Goal: Information Seeking & Learning: Learn about a topic

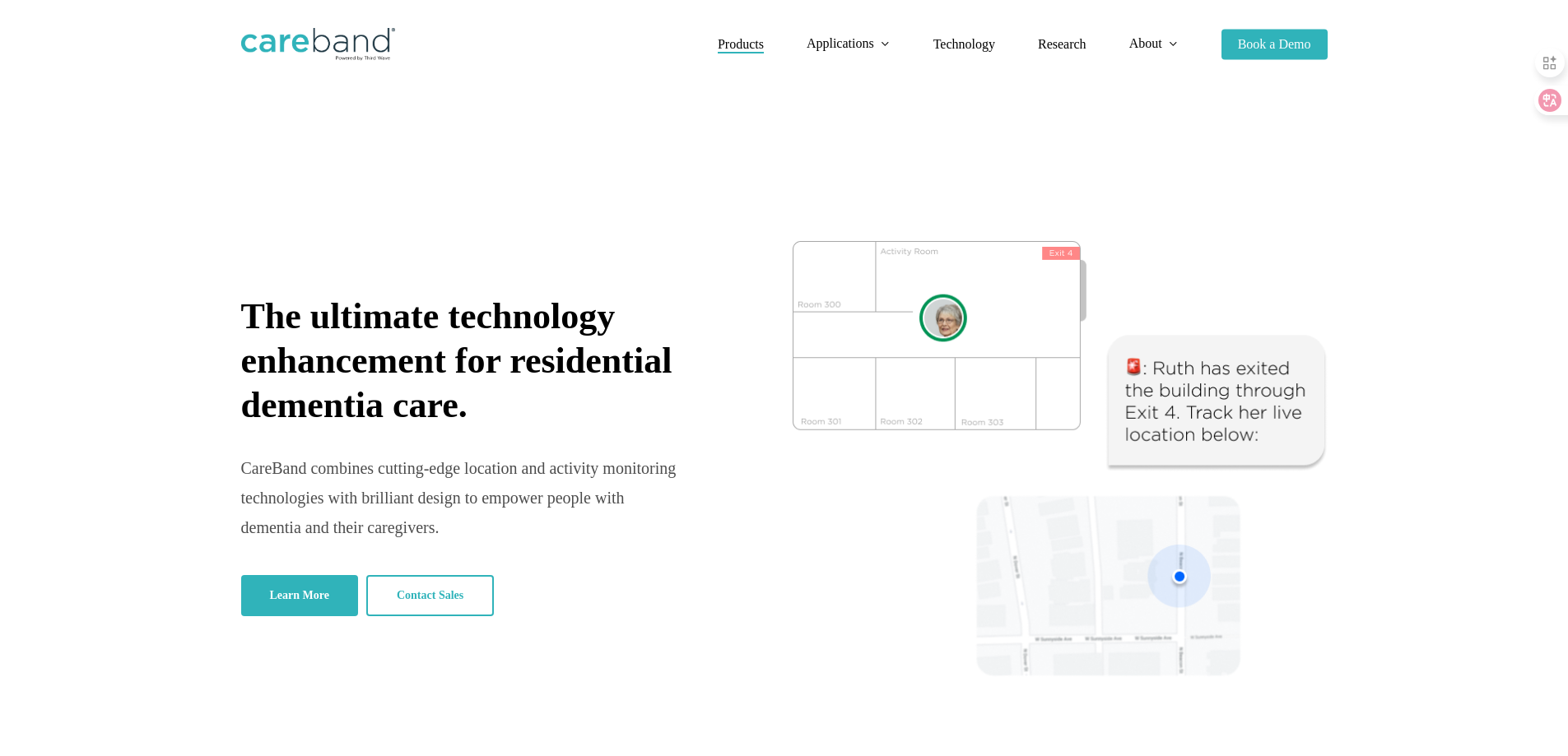
click at [718, 47] on span "Products" at bounding box center [741, 44] width 46 height 14
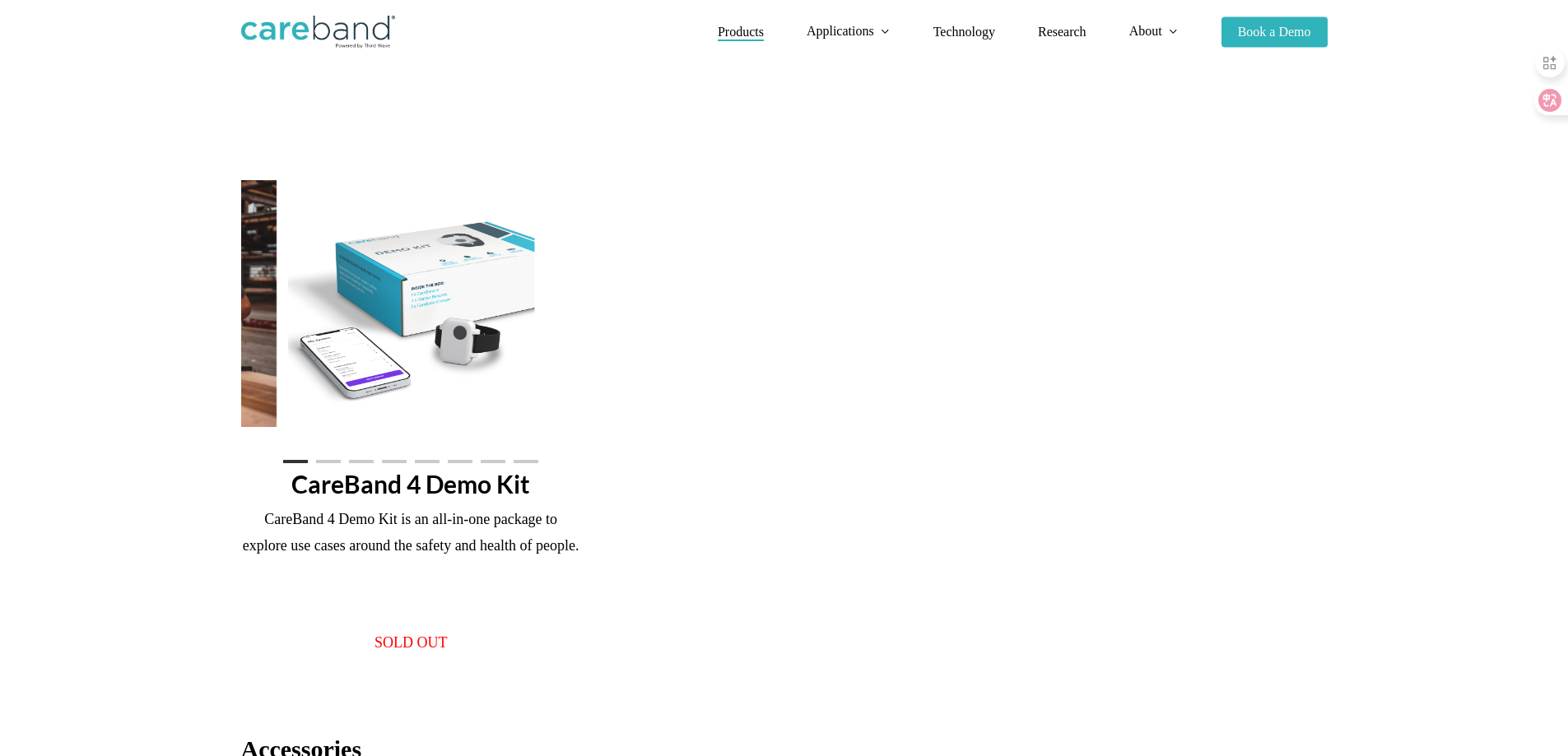
scroll to position [1317, 0]
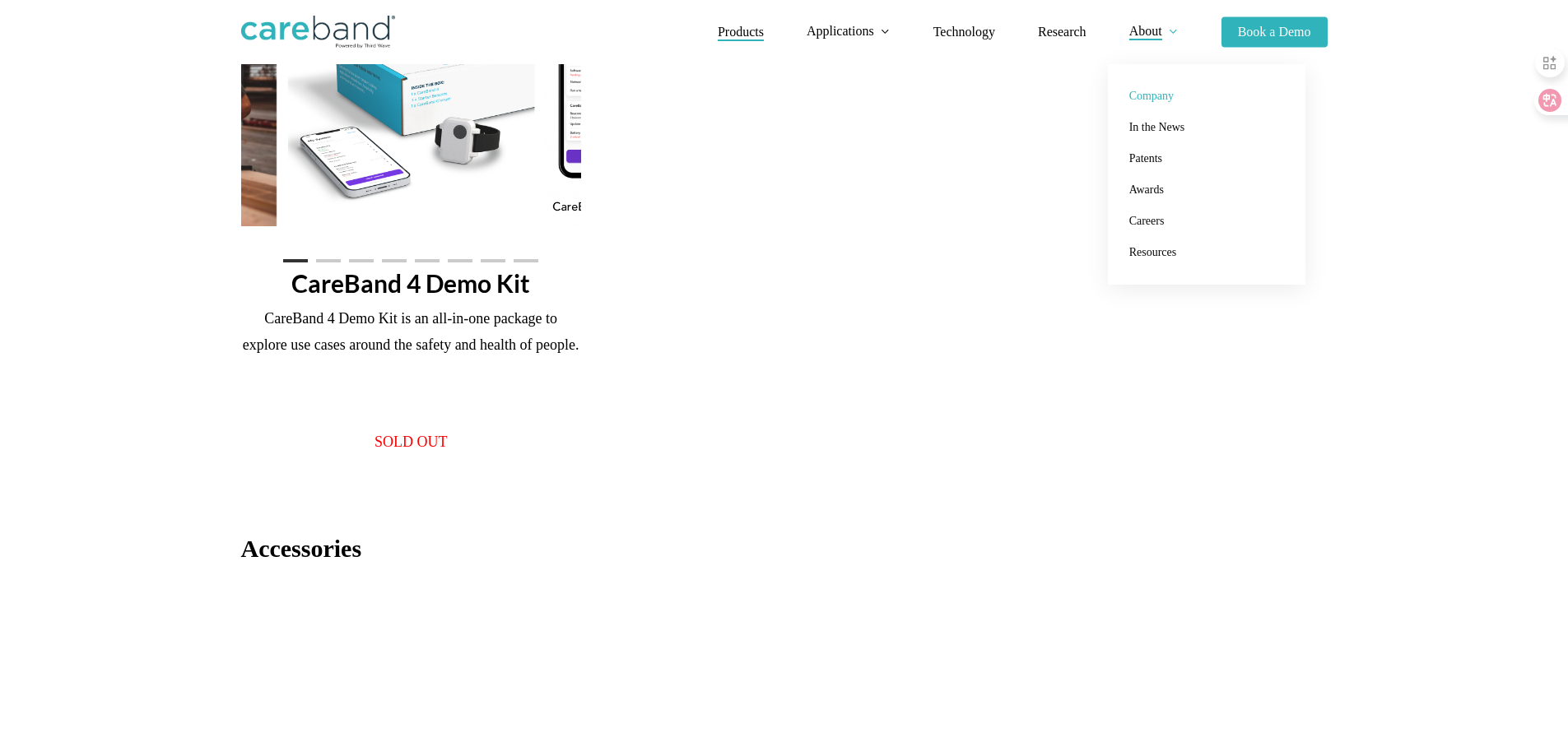
click at [1132, 99] on span "Company" at bounding box center [1152, 96] width 45 height 12
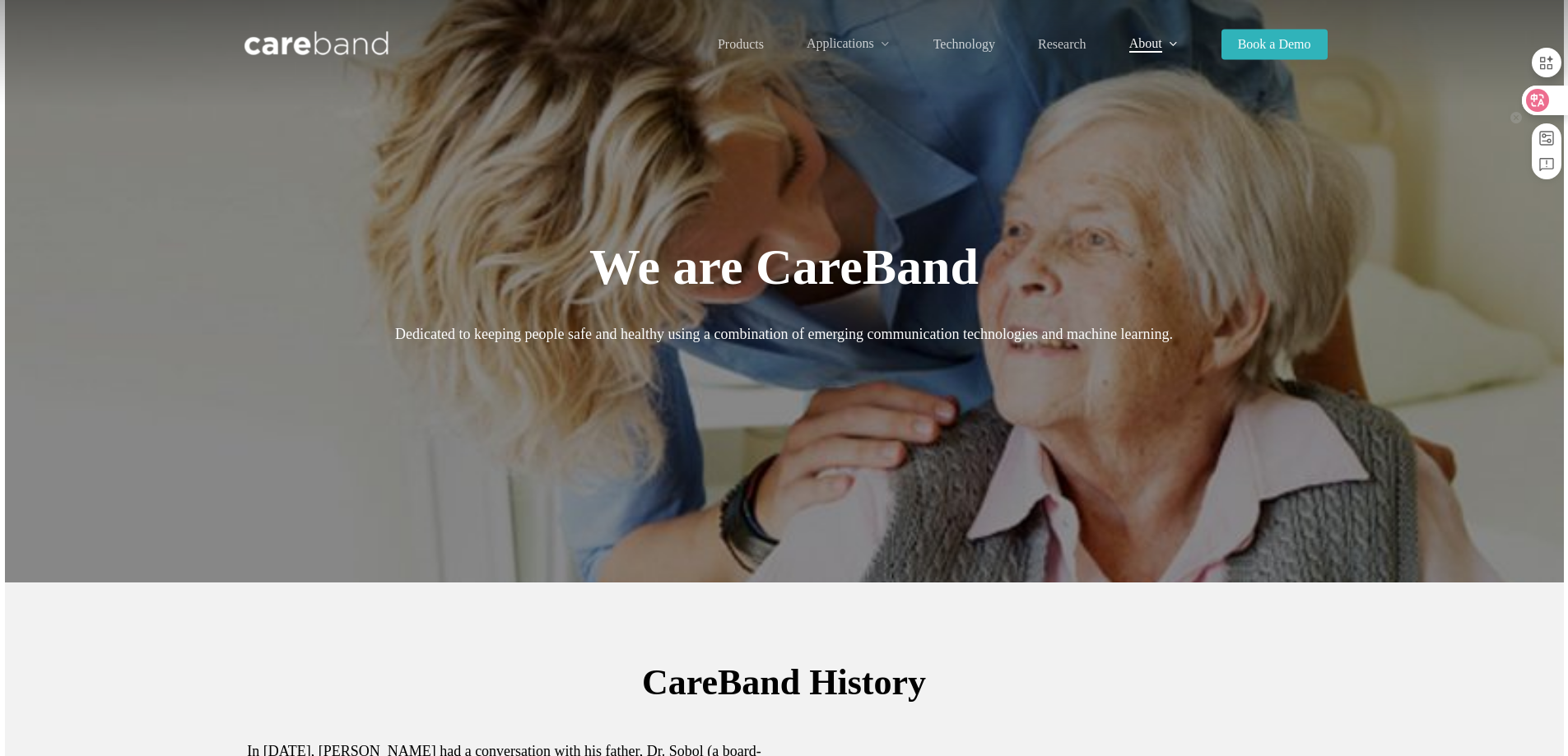
click at [1530, 95] on icon at bounding box center [1538, 100] width 16 height 16
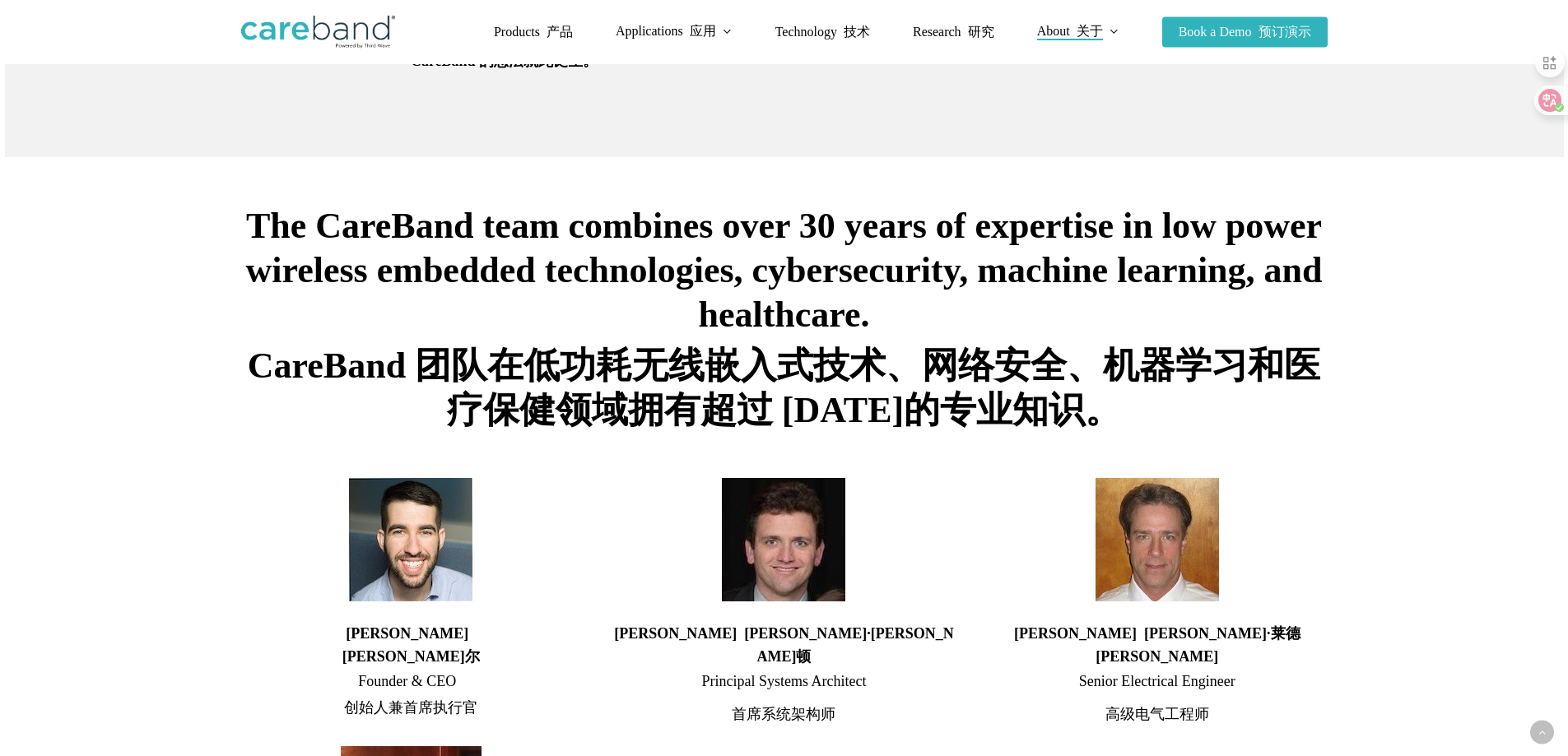
scroll to position [1234, 0]
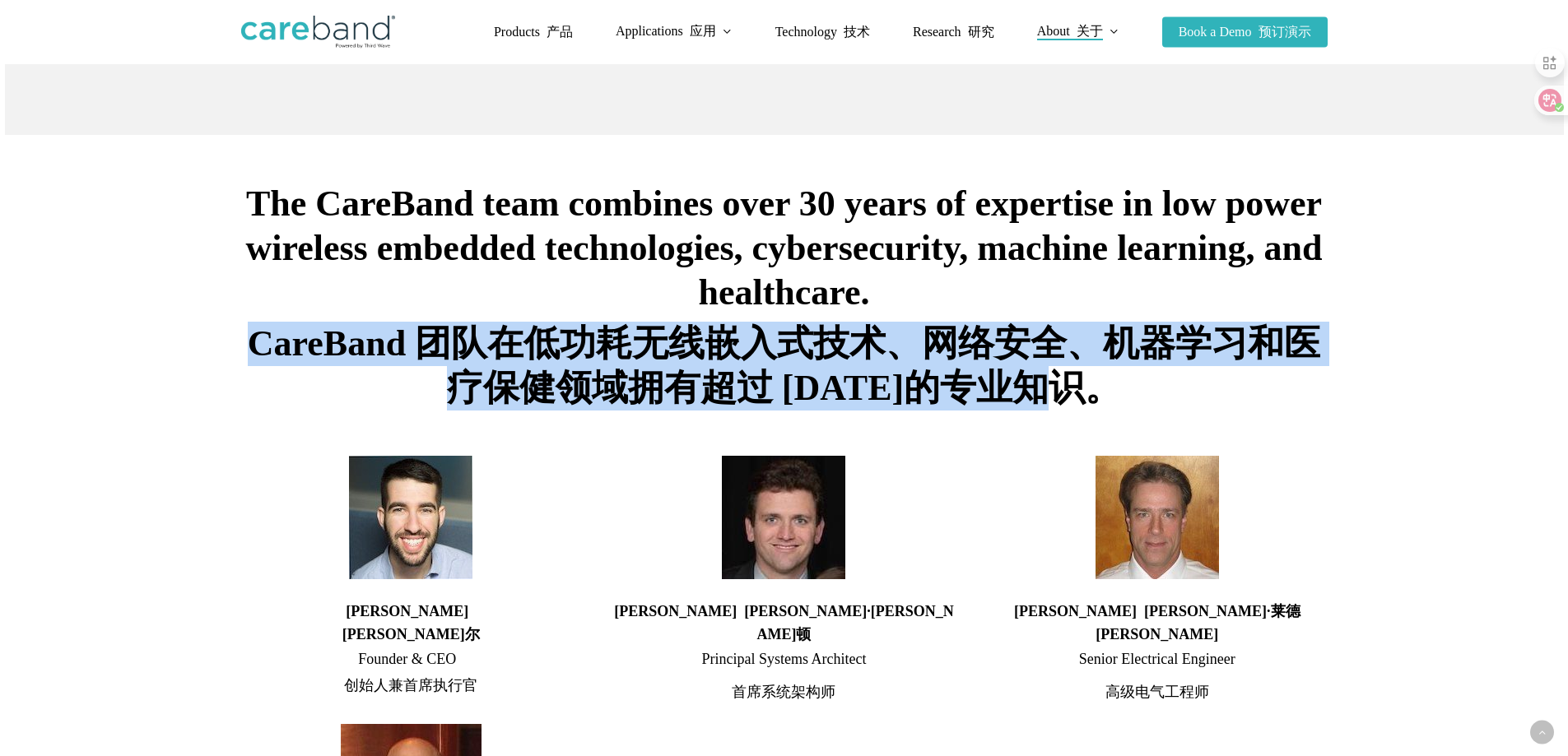
copy font "CareBand 团队在低功耗无线嵌入式技术、网络安全、机器学习和医疗保健领域拥有超过 30 年的专业知识。"
drag, startPoint x: 263, startPoint y: 312, endPoint x: 1109, endPoint y: 353, distance: 847.0
click at [1109, 353] on font "CareBand 团队在低功耗无线嵌入式技术、网络安全、机器学习和医疗保健领域拥有超过 30 年的专业知识。" at bounding box center [784, 365] width 1072 height 85
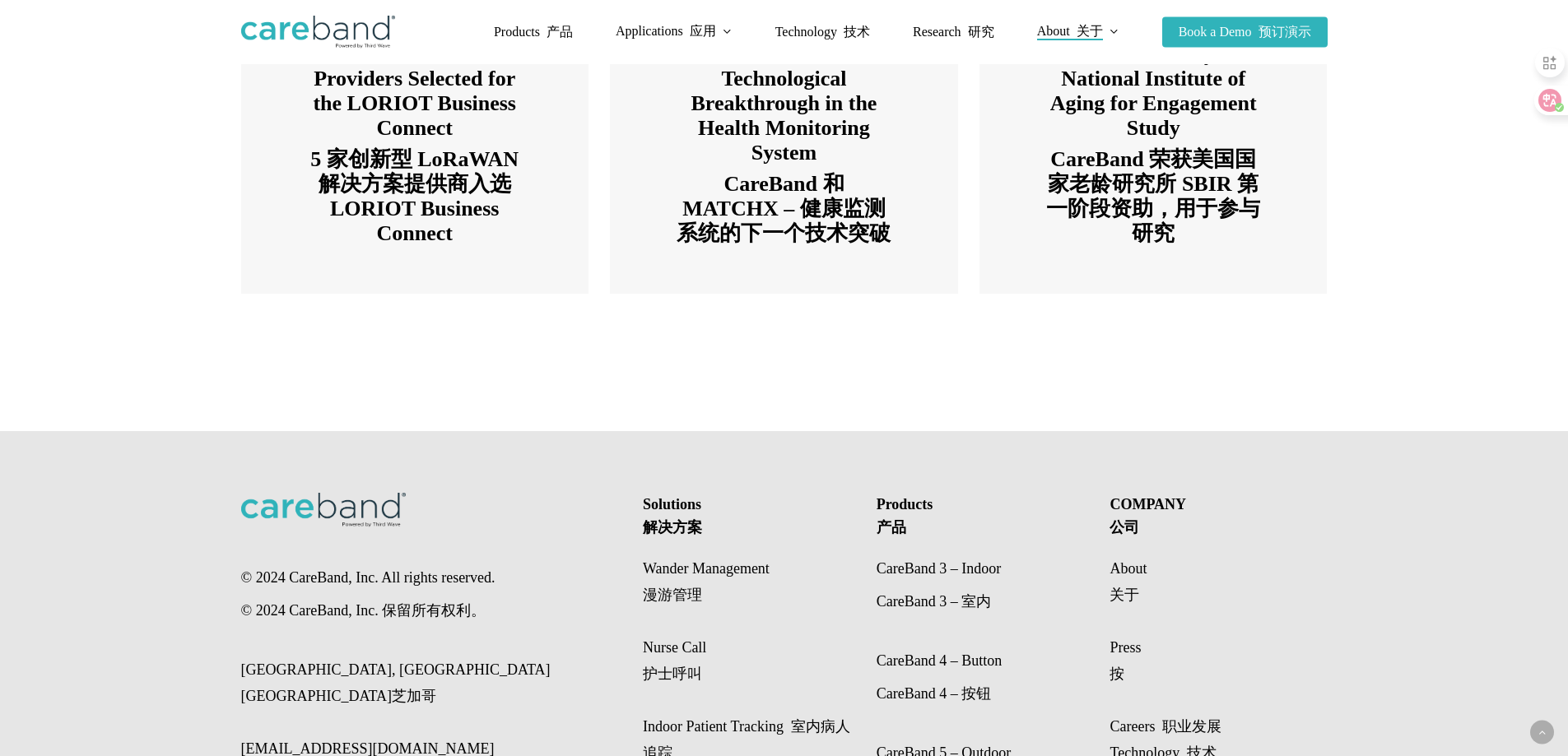
scroll to position [3323, 0]
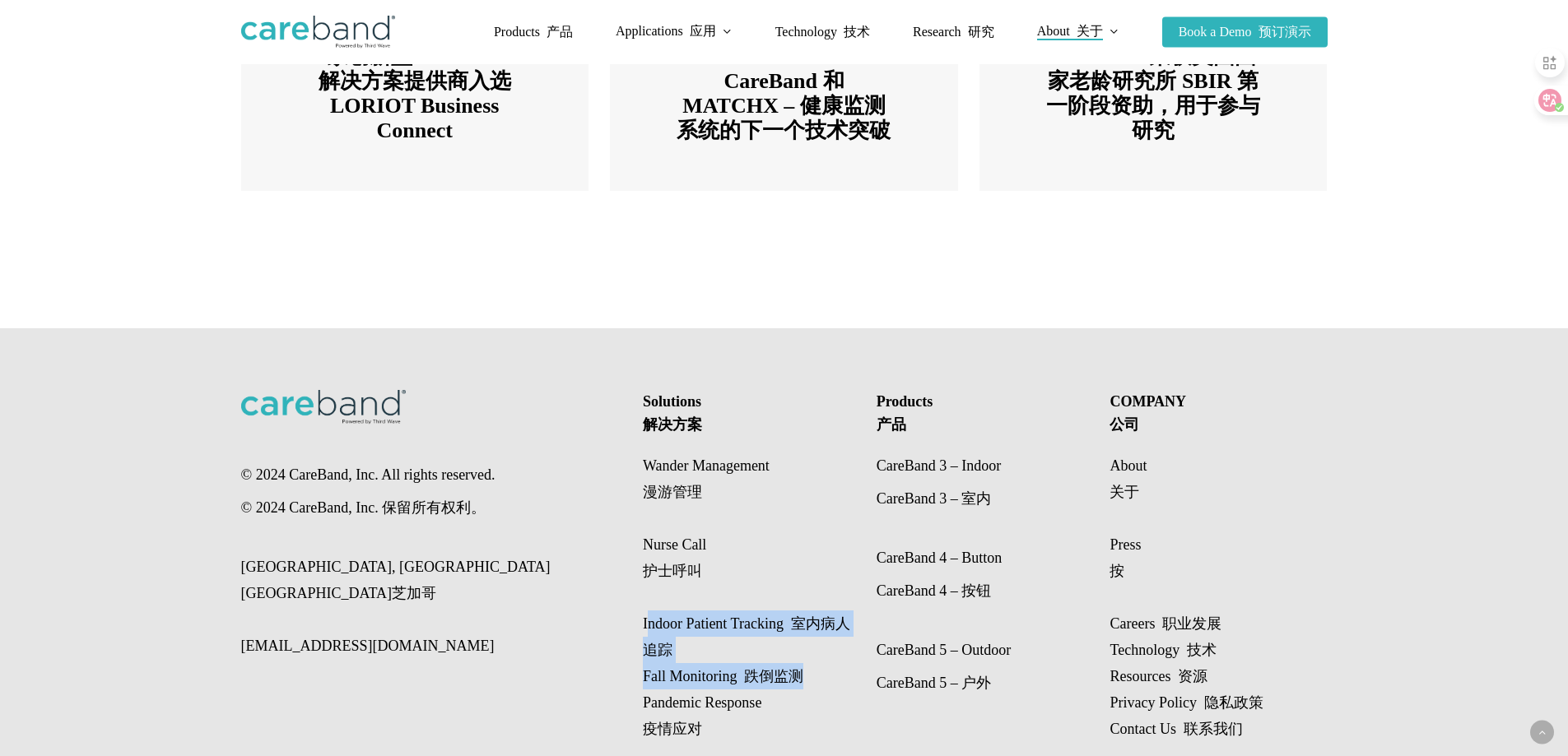
copy p "Indoor Patient Tracking 室内病人追踪 Fall Monitoring 跌倒监测"
drag, startPoint x: 639, startPoint y: 573, endPoint x: 849, endPoint y: 625, distance: 216.3
click at [849, 625] on div "© 2024 CareBand, Inc. All rights reserved. © 2024 CareBand, Inc. 保留所有权利。 Chicag…" at bounding box center [784, 566] width 1087 height 476
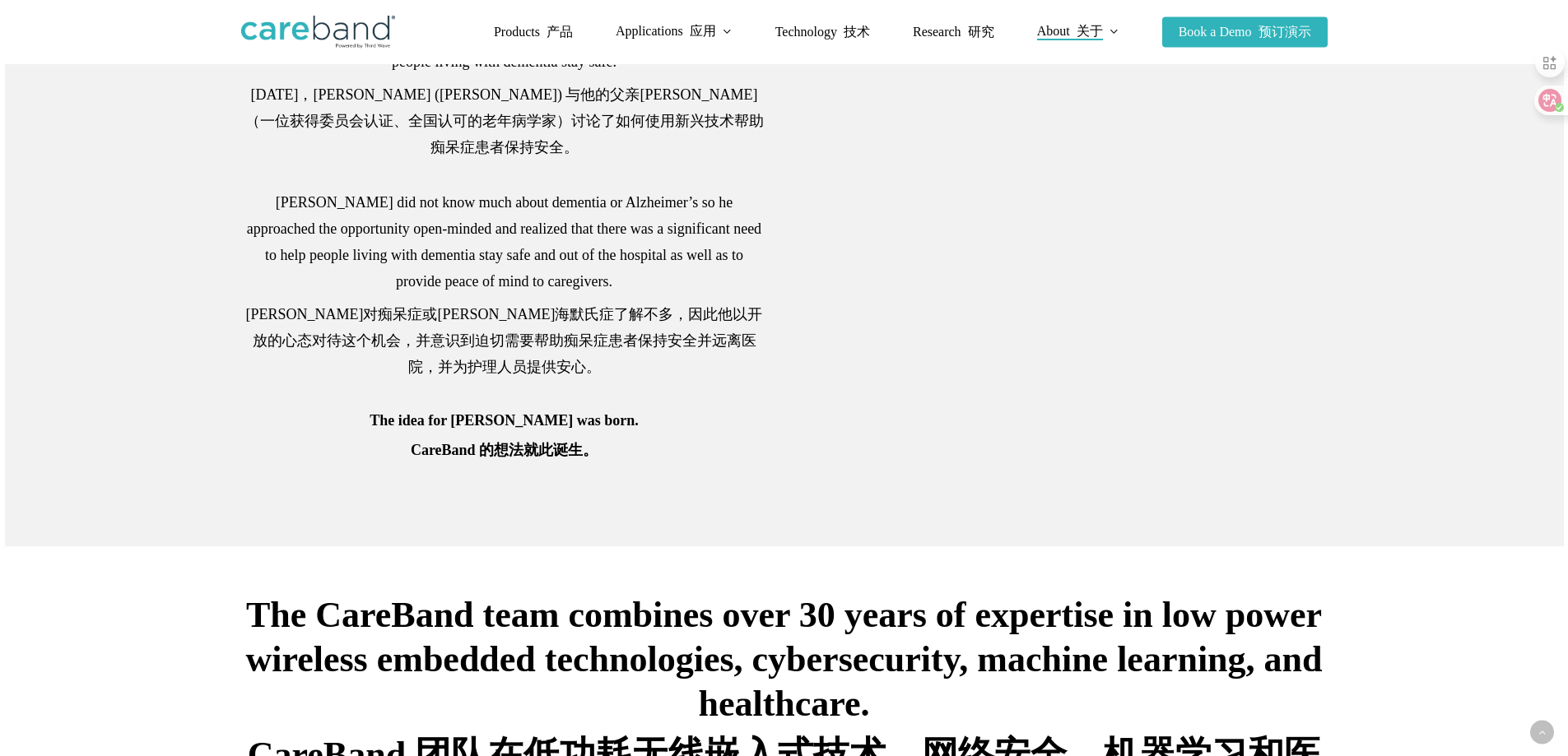
scroll to position [854, 0]
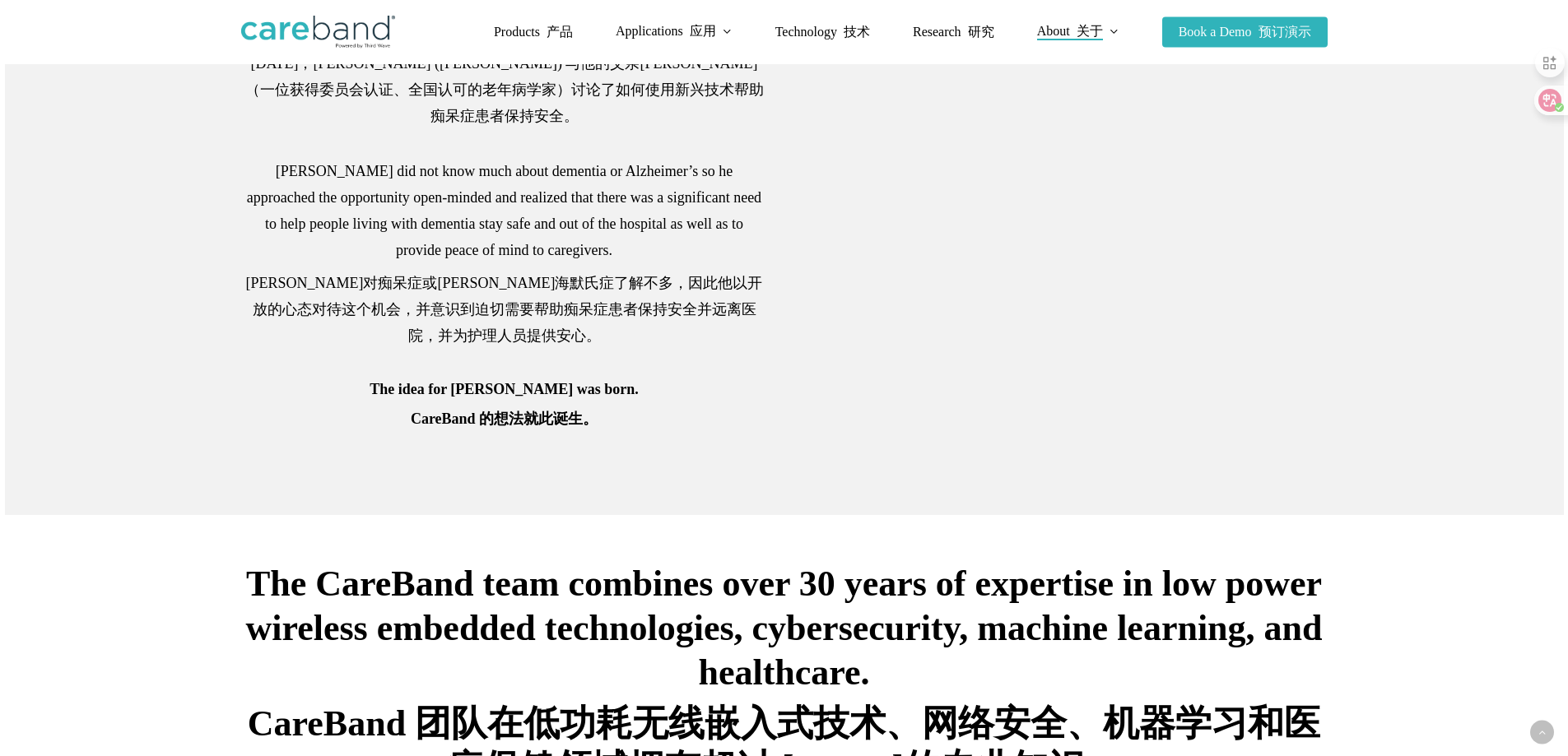
click at [235, 238] on div "In December of 2014, Adam Sobol had a conversation with his father, Dr. Sobol (…" at bounding box center [505, 200] width 560 height 472
drag, startPoint x: 241, startPoint y: 258, endPoint x: 260, endPoint y: 258, distance: 19.0
click at [260, 270] on font "亚当对痴呆症或阿尔茨海默氏症了解不多，因此他以开放的心态对待这个机会，并意识到迫切需要帮助痴呆症患者保持安全并远离医院，并为护理人员提供安心。" at bounding box center [505, 309] width 527 height 79
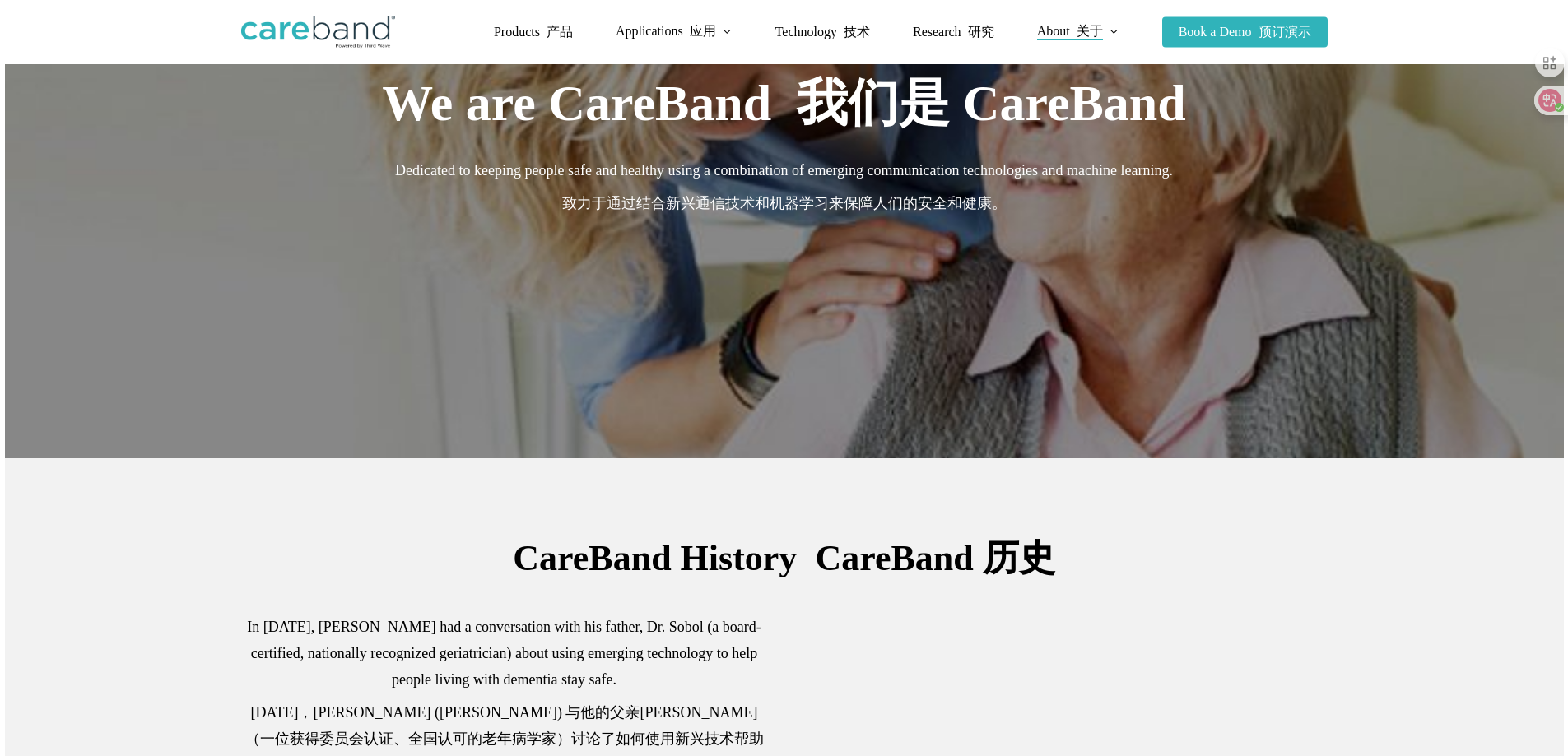
scroll to position [0, 0]
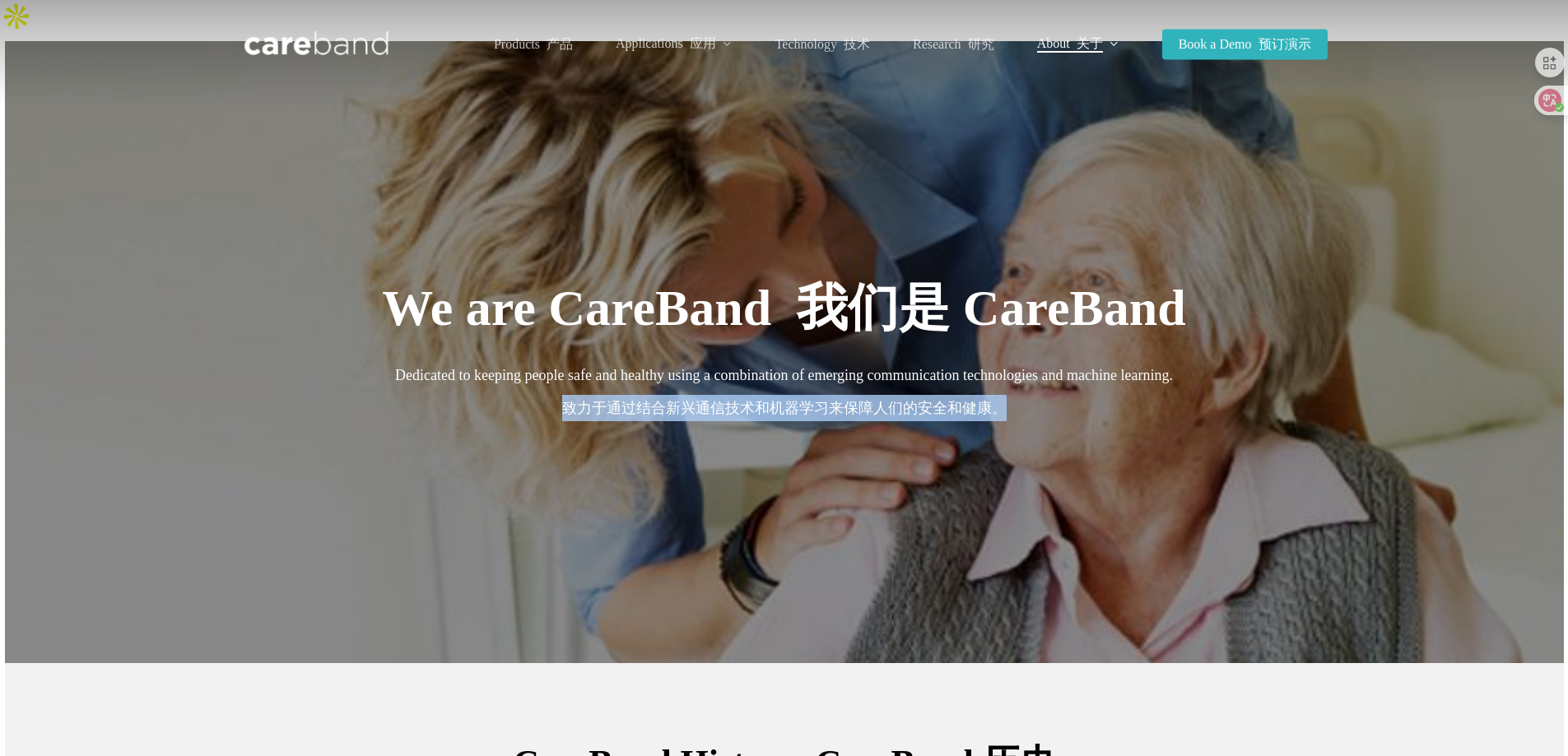
drag, startPoint x: 557, startPoint y: 368, endPoint x: 1046, endPoint y: 353, distance: 489.2
click at [1046, 362] on p "Dedicated to keeping people safe and healthy using a combination of emerging co…" at bounding box center [784, 395] width 1087 height 66
copy font "致力于通过结合新兴通信技术和机器学习来保障人们的安全和健康。"
click at [786, 37] on span "Technology 技术" at bounding box center [822, 44] width 95 height 14
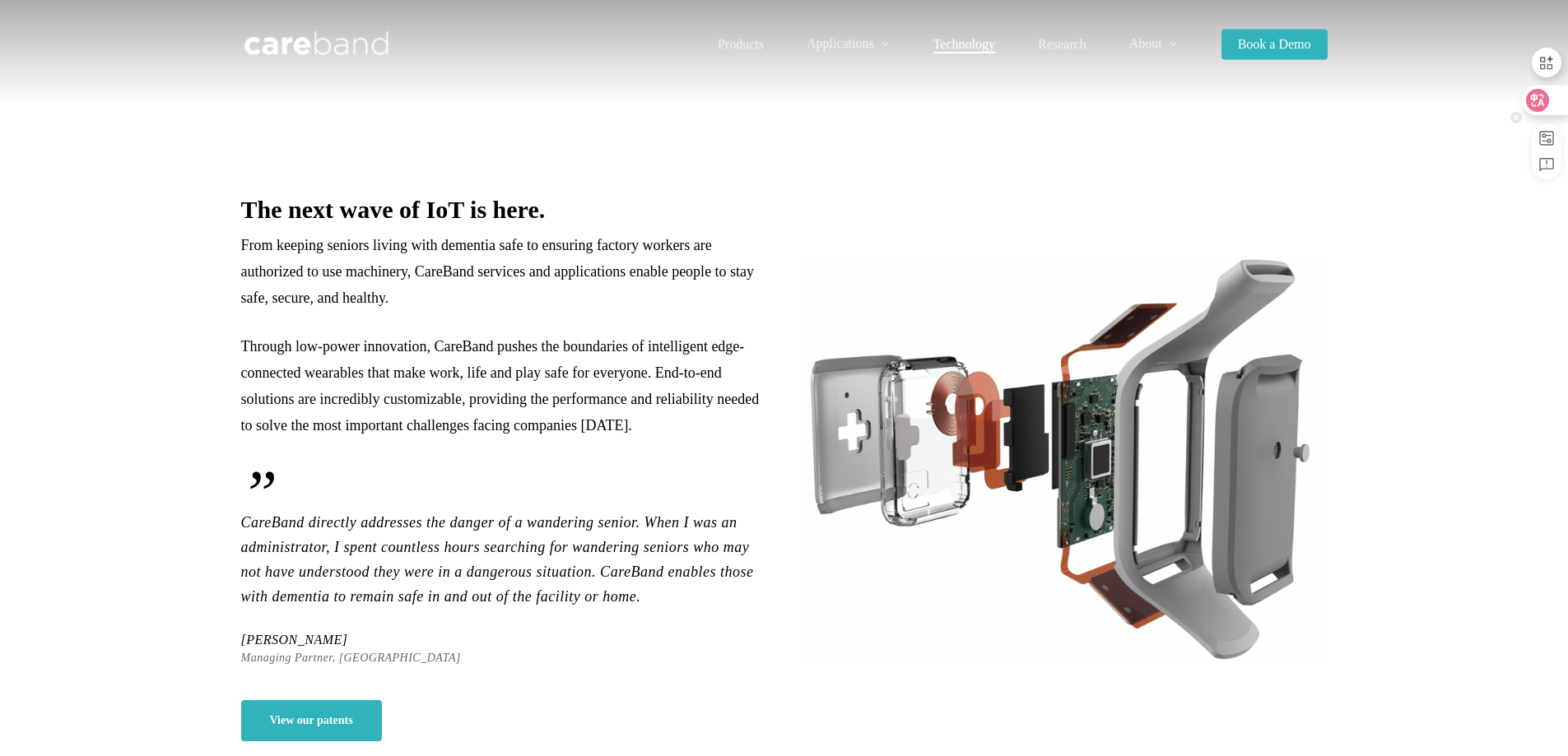
click at [1542, 99] on icon at bounding box center [1539, 100] width 14 height 13
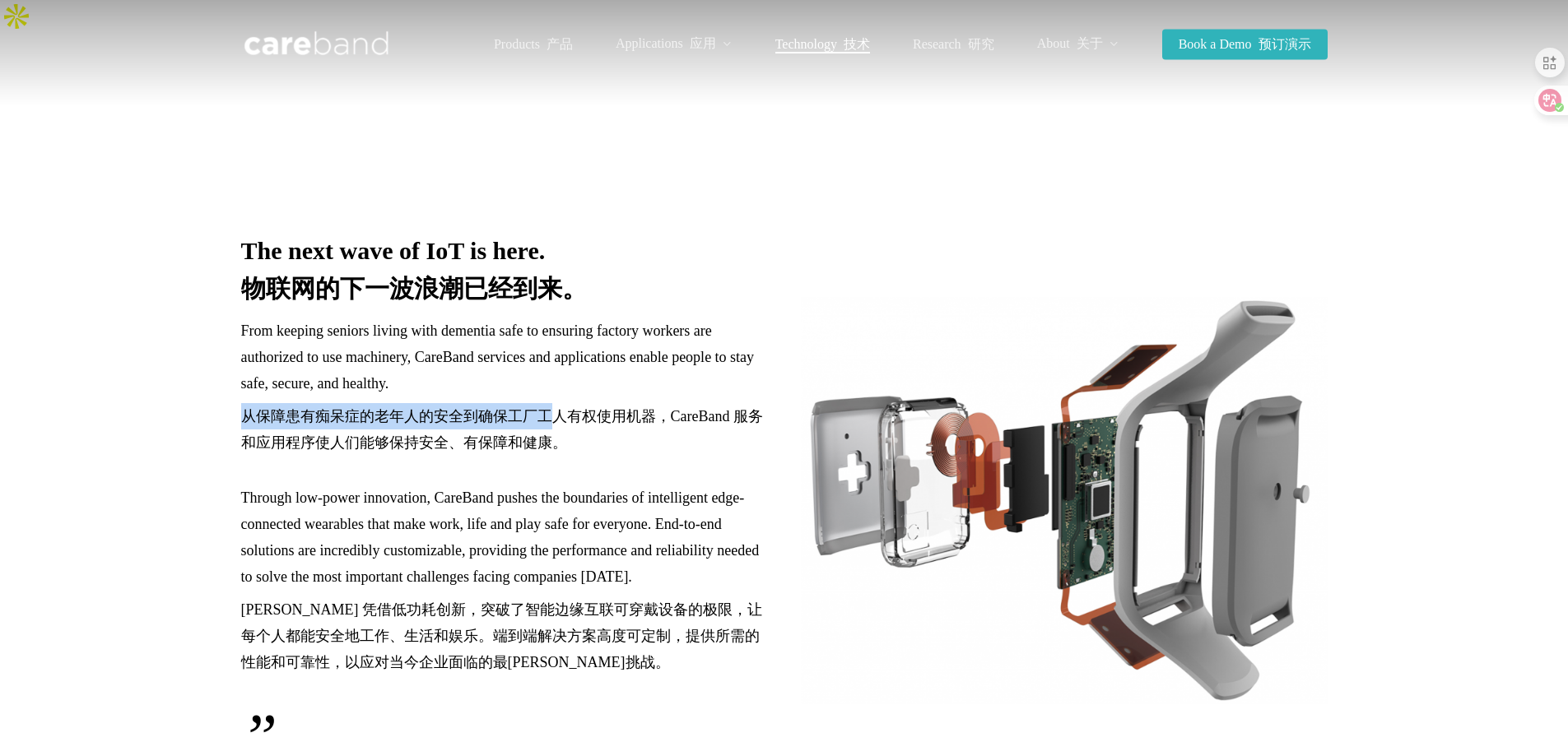
drag, startPoint x: 233, startPoint y: 378, endPoint x: 549, endPoint y: 375, distance: 316.0
click at [549, 375] on div "The next wave of IoT is here. 物联网的下一波浪潮已经到来。 From keeping seniors living with d…" at bounding box center [505, 657] width 560 height 843
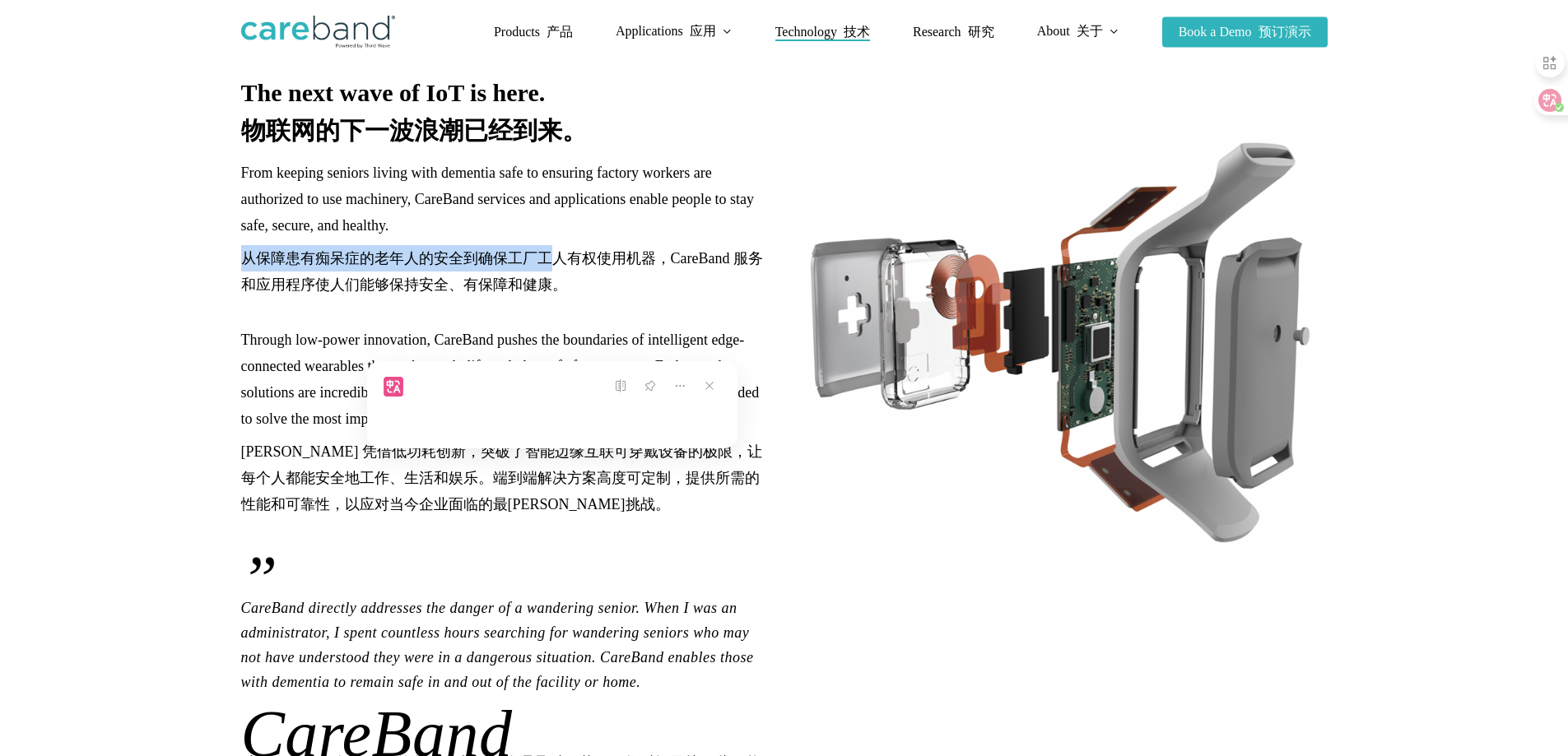
scroll to position [164, 0]
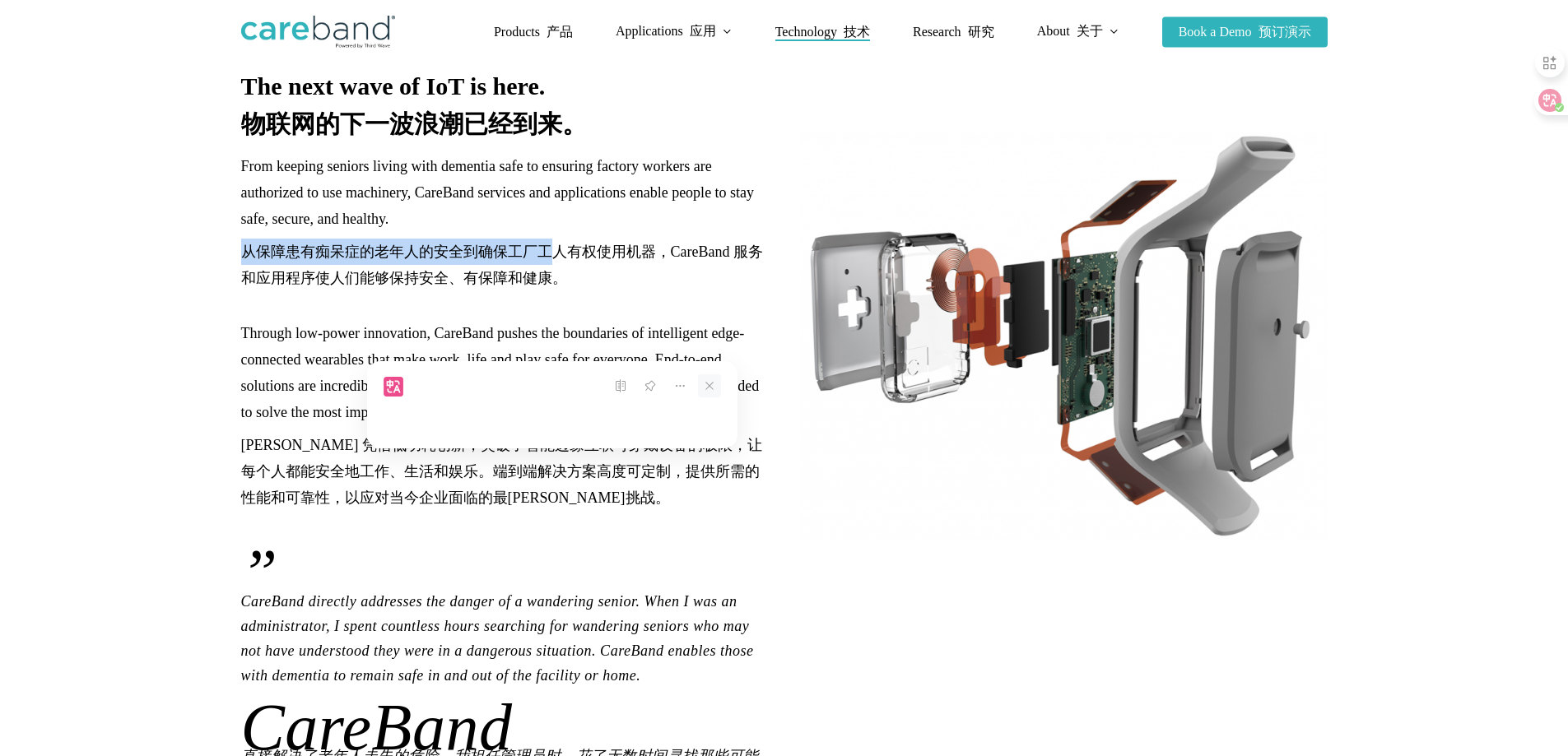
click at [703, 384] on icon at bounding box center [710, 386] width 23 height 23
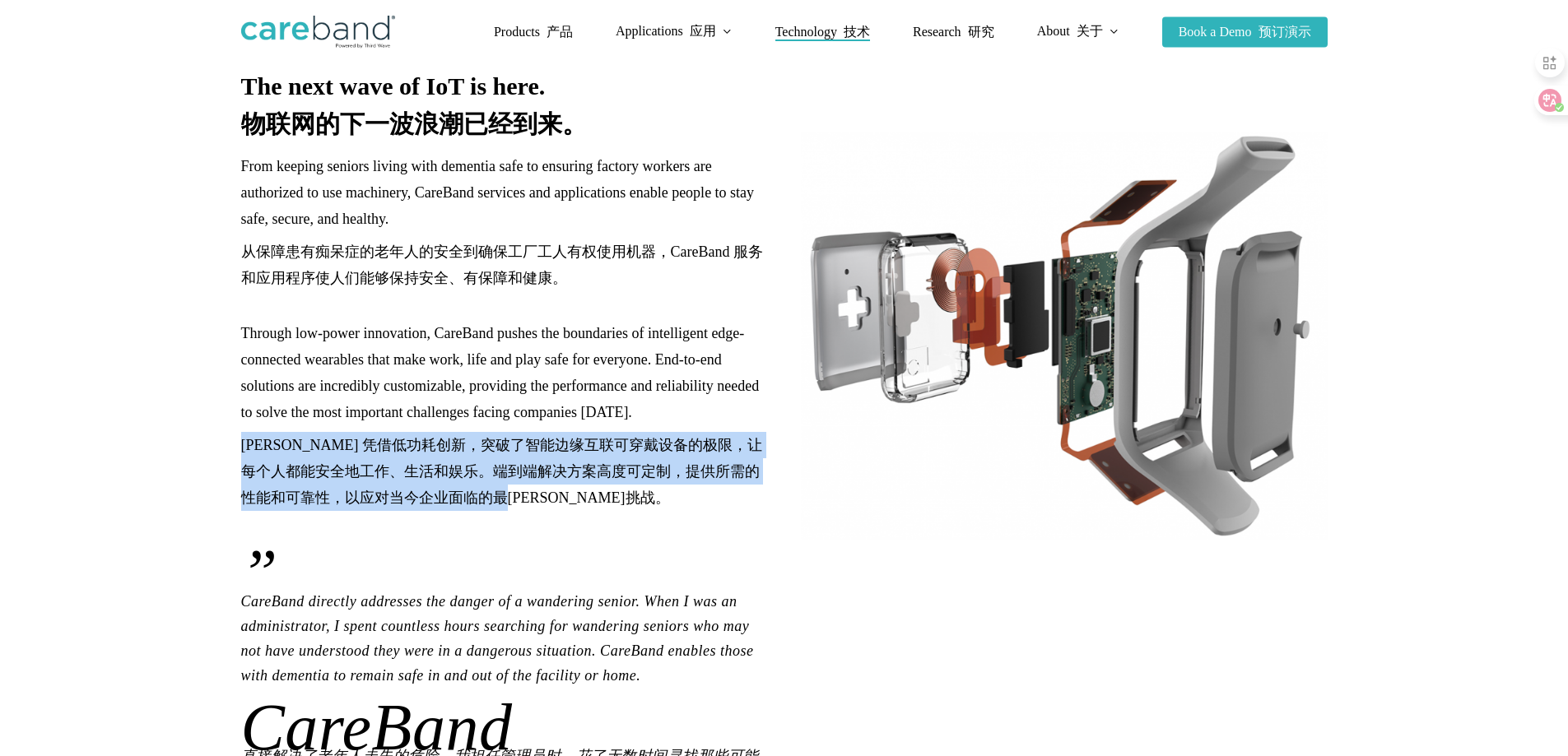
copy font "[PERSON_NAME] 凭借低功耗创新，突破了智能边缘互联可穿戴设备的极限，让每个人都能安全地工作、生活和娱乐。端到端解决方案高度可定制，提供所需的性能和…"
drag, startPoint x: 238, startPoint y: 431, endPoint x: 535, endPoint y: 487, distance: 302.2
click at [535, 487] on div "The next wave of IoT is here. 物联网的下一波浪潮已经到来。 From keeping seniors living with d…" at bounding box center [505, 492] width 560 height 843
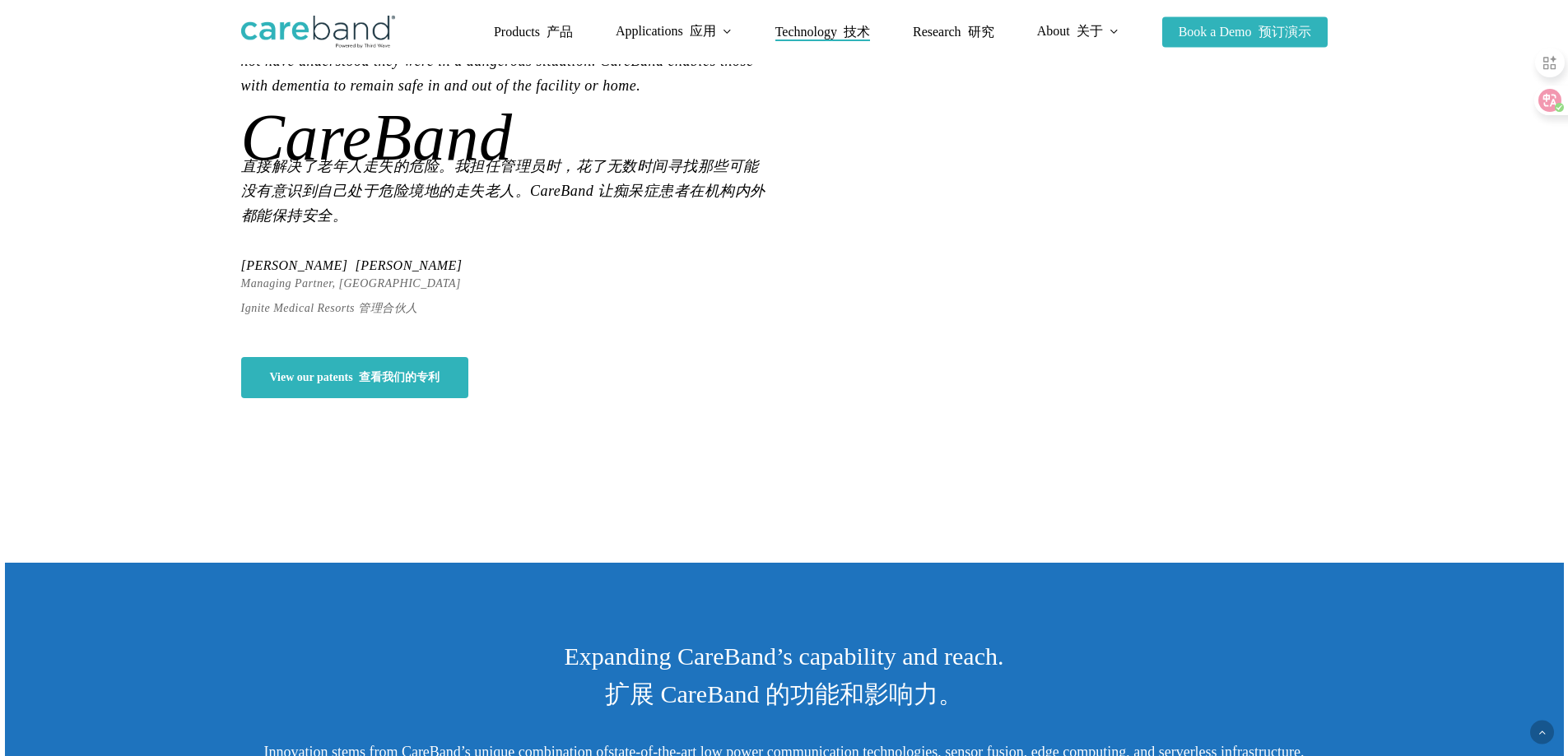
scroll to position [1070, 0]
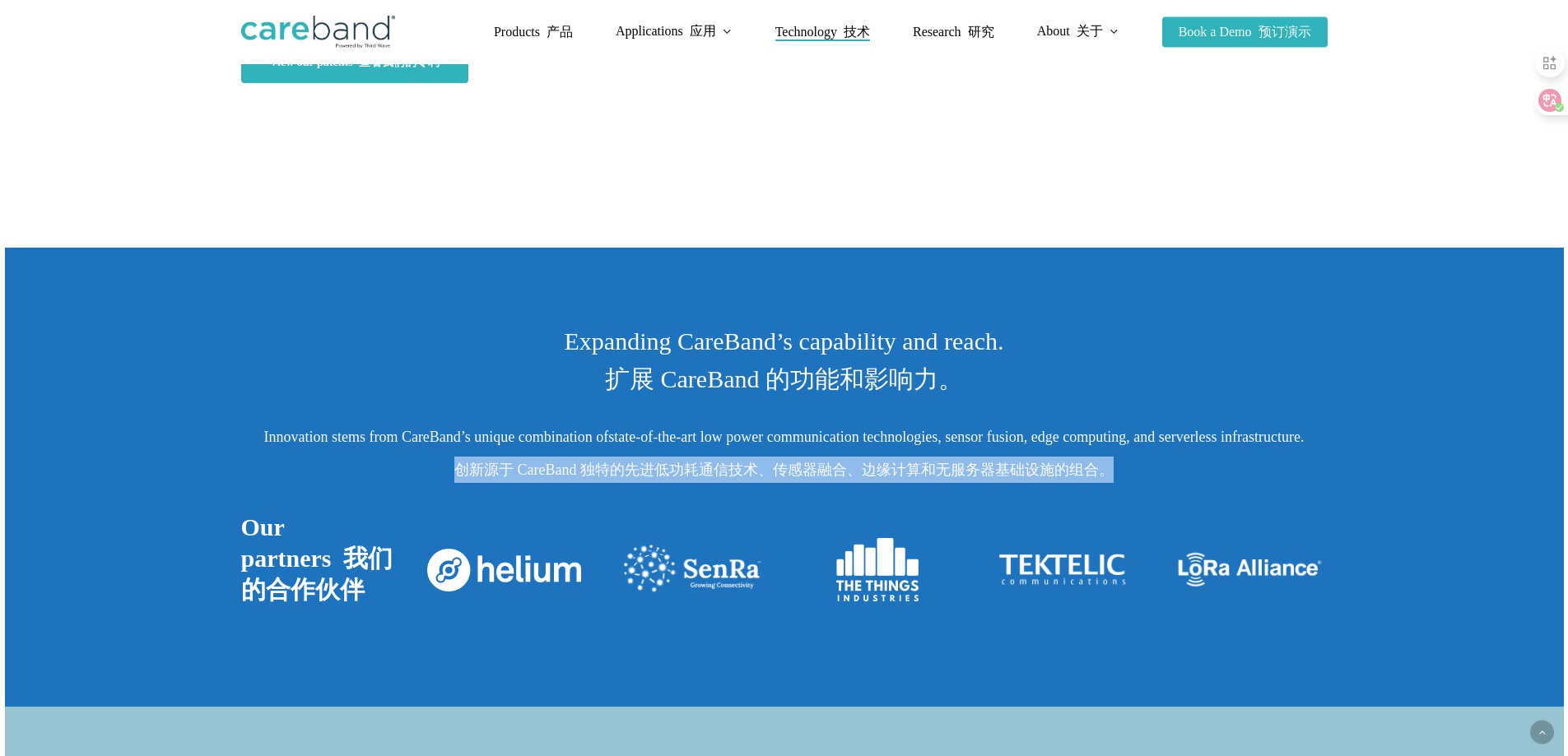
copy font "创新源于 CareBand 独特的 先进低功耗通信技术、传感器融合、边缘计算和无服务器基础设施的组合。"
drag, startPoint x: 441, startPoint y: 504, endPoint x: 1155, endPoint y: 519, distance: 714.2
click at [1155, 490] on p "Innovation stems from CareBand’s unique combination of state-of-the-art low pow…" at bounding box center [784, 457] width 1087 height 66
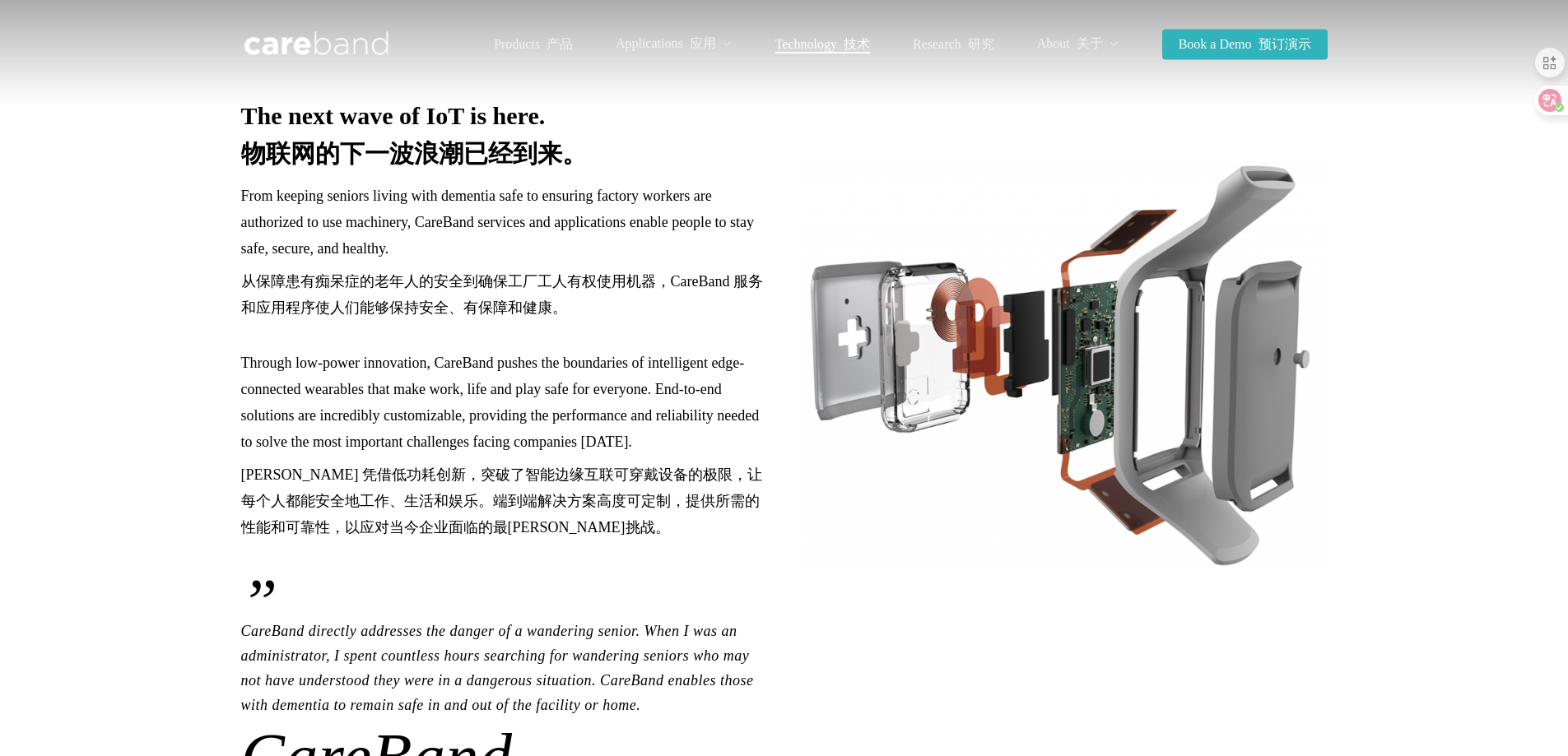
scroll to position [0, 0]
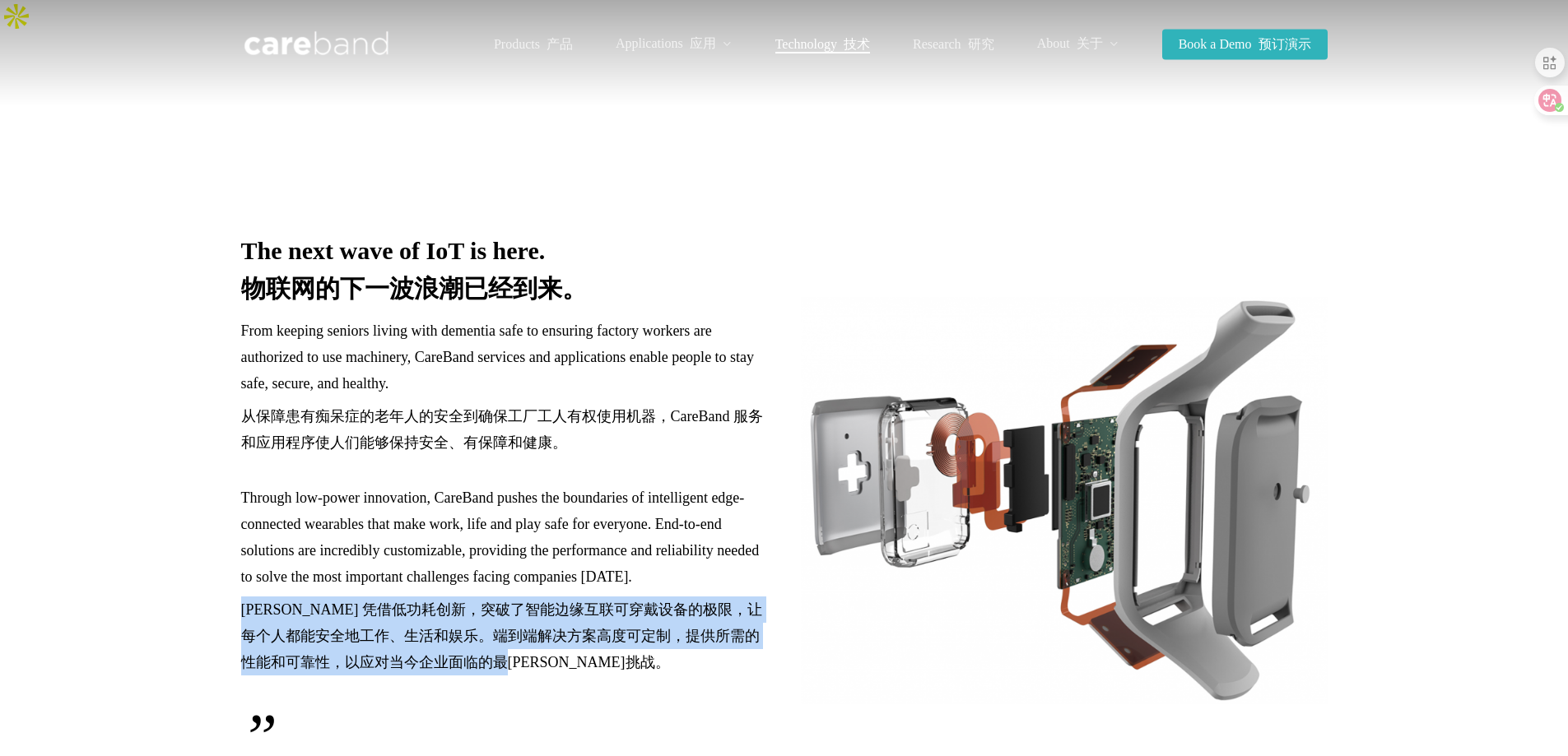
drag, startPoint x: 244, startPoint y: 595, endPoint x: 543, endPoint y: 653, distance: 304.6
click at [543, 653] on font "[PERSON_NAME] 凭借低功耗创新，突破了智能边缘互联可穿戴设备的极限，让每个人都能安全地工作、生活和娱乐。端到端解决方案高度可定制，提供所需的性能和…" at bounding box center [505, 636] width 527 height 79
copy font "[PERSON_NAME] 凭借低功耗创新，突破了智能边缘互联可穿戴设备的极限，让每个人都能安全地工作、生活和娱乐。端到端解决方案高度可定制，提供所需的性能和…"
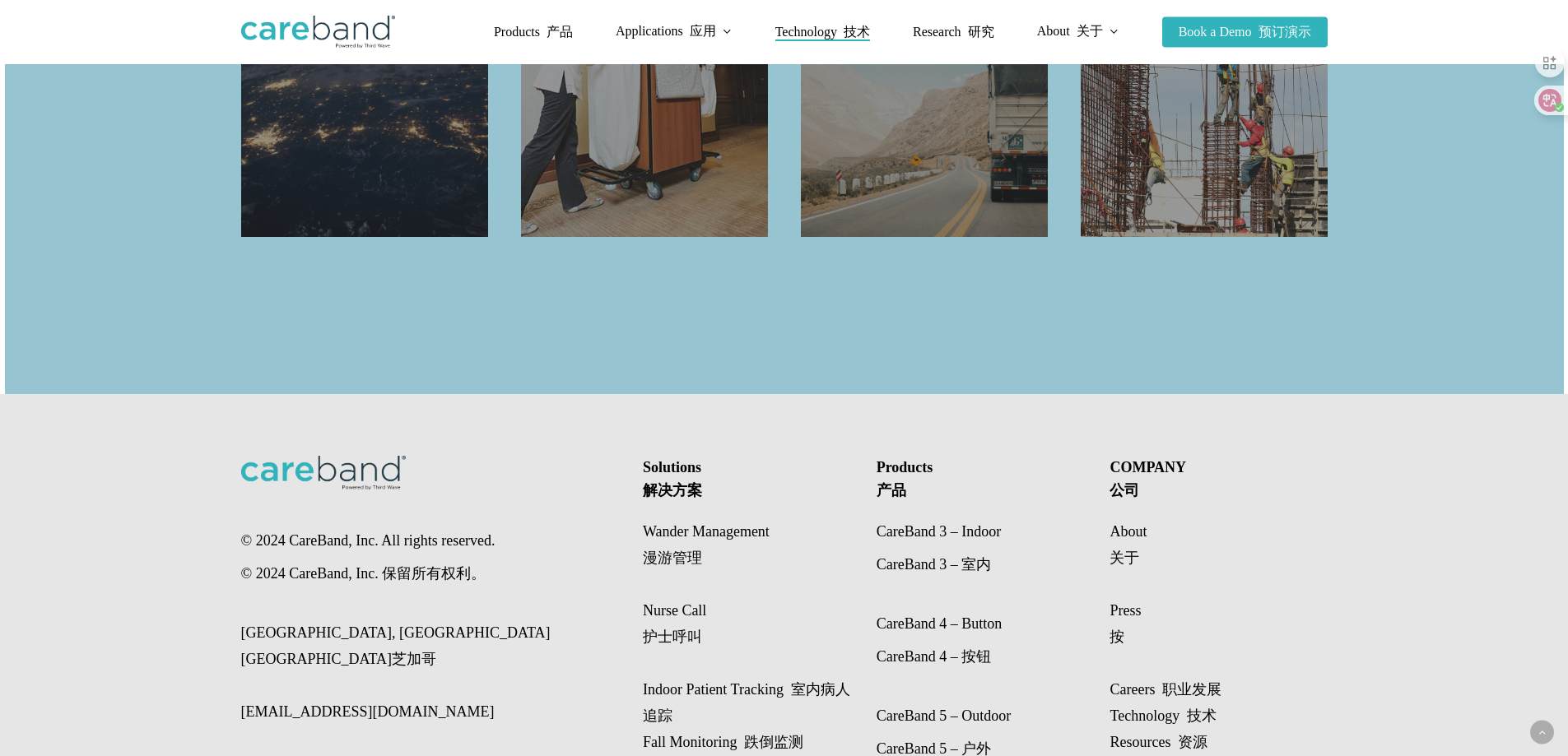
scroll to position [2735, 0]
